Goal: Information Seeking & Learning: Learn about a topic

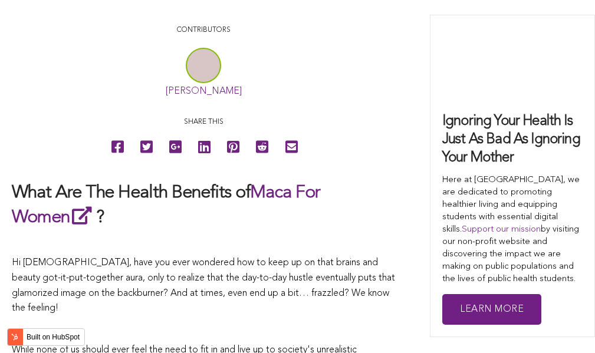
scroll to position [2956, 0]
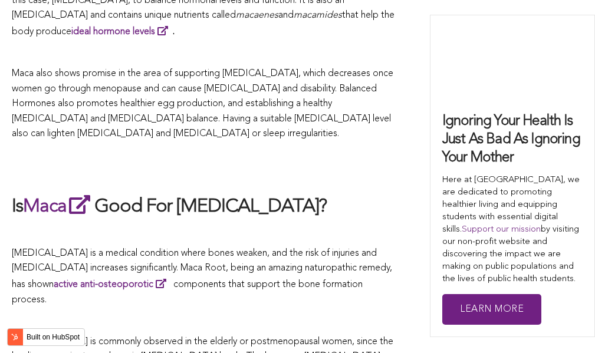
click at [314, 193] on h2 "Is Maca Good For [MEDICAL_DATA]?" at bounding box center [203, 206] width 383 height 27
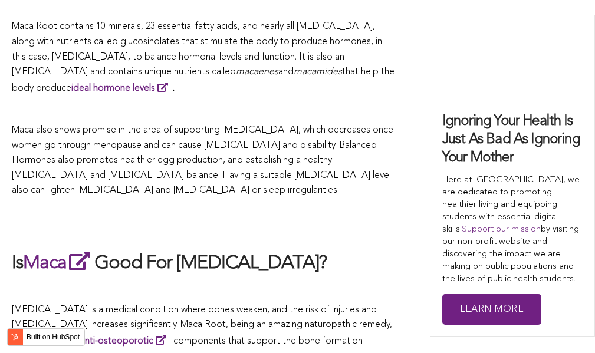
click at [320, 176] on p "Maca also shows promise in the area of supporting [MEDICAL_DATA], which decreas…" at bounding box center [203, 161] width 383 height 76
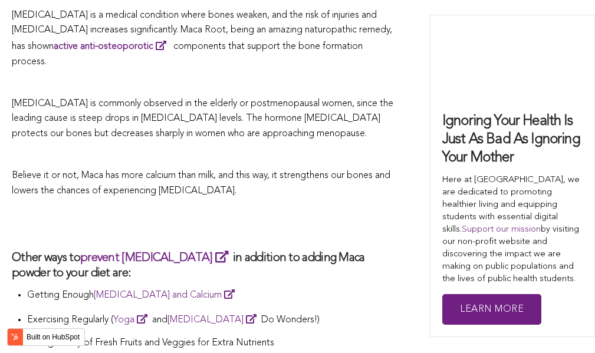
scroll to position [2919, 0]
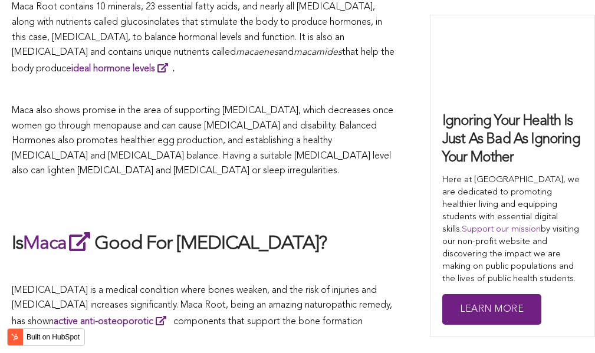
click at [225, 191] on h2 at bounding box center [203, 204] width 383 height 27
click at [209, 2] on span "Maca Root contains 10 minerals, 23 essential fatty acids, and nearly all [MEDIC…" at bounding box center [197, 29] width 370 height 55
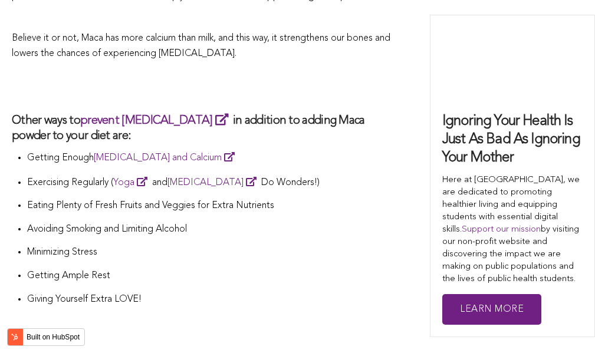
scroll to position [3598, 0]
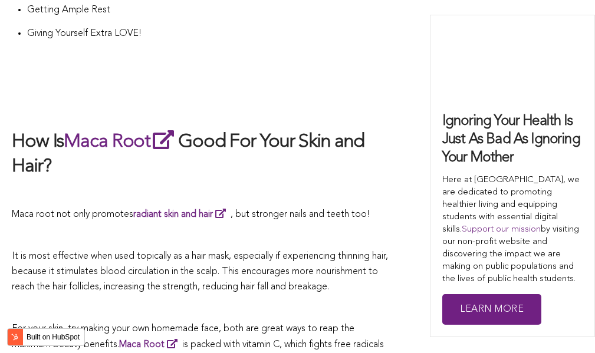
click at [352, 210] on span "Maca root not only promotes radiant skin and hair , but stronger nails and teet…" at bounding box center [191, 214] width 358 height 9
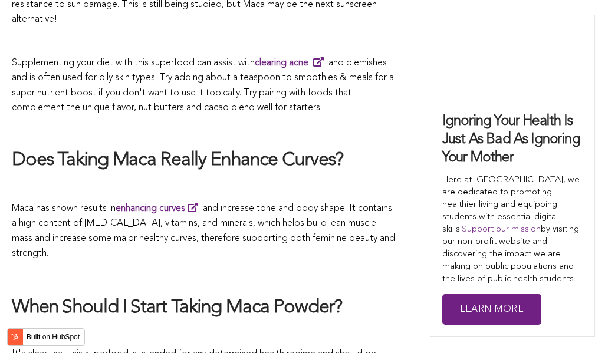
scroll to position [3110, 0]
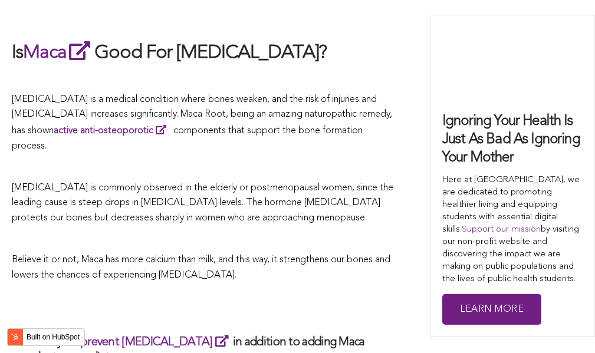
click at [244, 181] on p "[MEDICAL_DATA] is commonly observed in the elderly or postmenopausal women, sin…" at bounding box center [203, 203] width 383 height 45
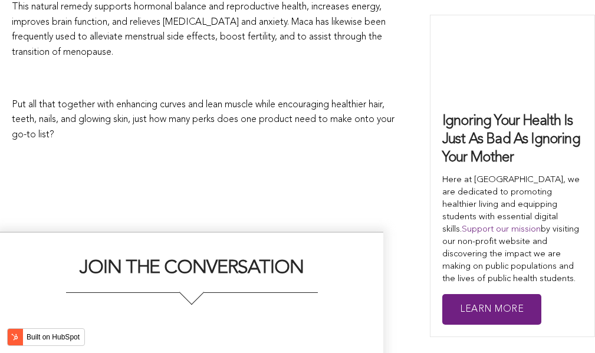
scroll to position [3221, 0]
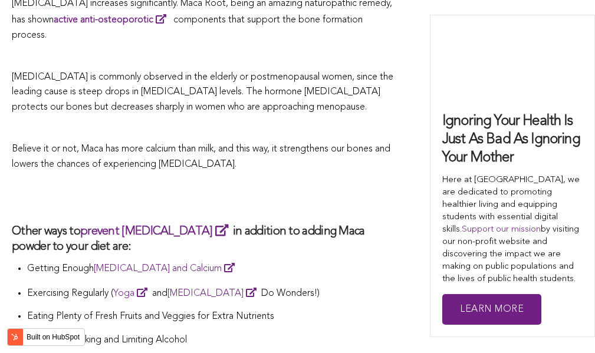
click at [240, 184] on h2 at bounding box center [203, 197] width 383 height 27
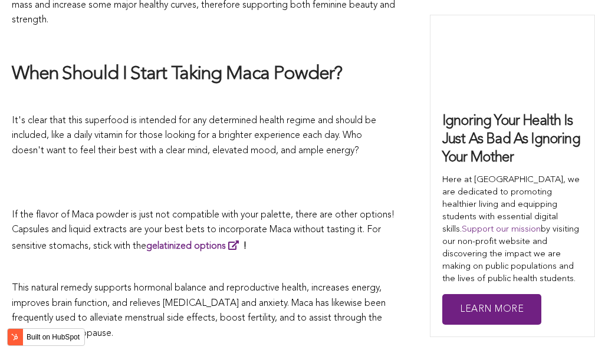
scroll to position [4303, 0]
